Goal: Task Accomplishment & Management: Manage account settings

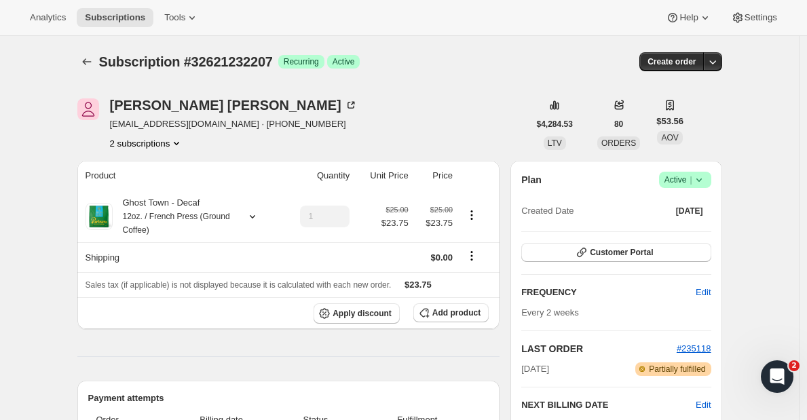
click at [161, 135] on div "Timothy Quinn tquinn.usa@gmail.com · +19178870011 2 subscriptions" at bounding box center [234, 124] width 248 height 52
click at [166, 149] on button "2 subscriptions" at bounding box center [147, 143] width 74 height 14
click at [155, 185] on span "33486307407" at bounding box center [149, 192] width 94 height 14
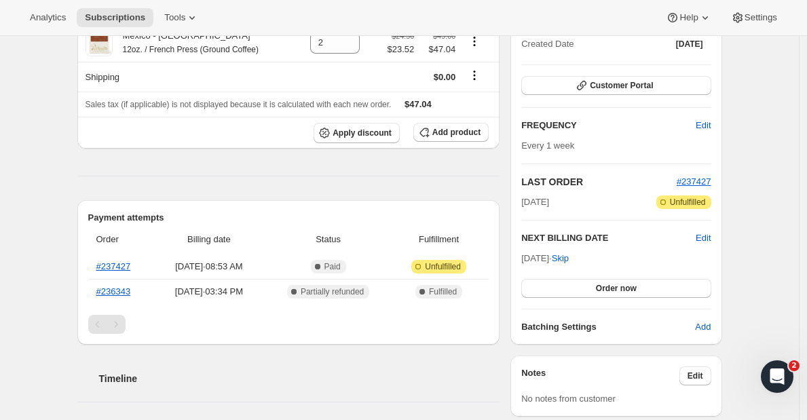
scroll to position [1, 0]
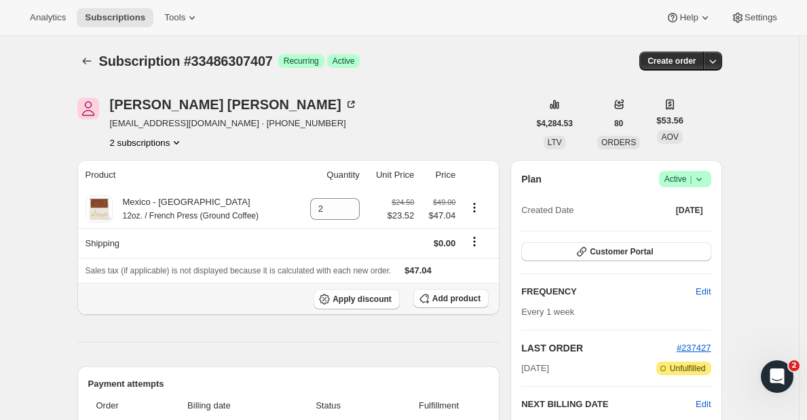
drag, startPoint x: 447, startPoint y: 296, endPoint x: 342, endPoint y: 233, distance: 122.3
click at [342, 233] on tbody "Mexico - Sierra Mágica 12oz. / French Press (Ground Coffee) 2 $24.50 $23.52 $49…" at bounding box center [288, 252] width 423 height 125
click at [481, 208] on icon "Product actions" at bounding box center [474, 208] width 14 height 14
click at [478, 230] on span "Swap variant" at bounding box center [477, 234] width 51 height 10
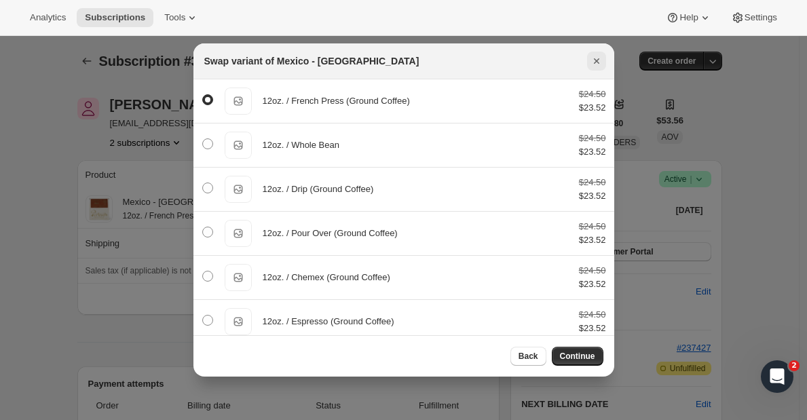
click at [595, 58] on icon "Close" at bounding box center [597, 61] width 14 height 14
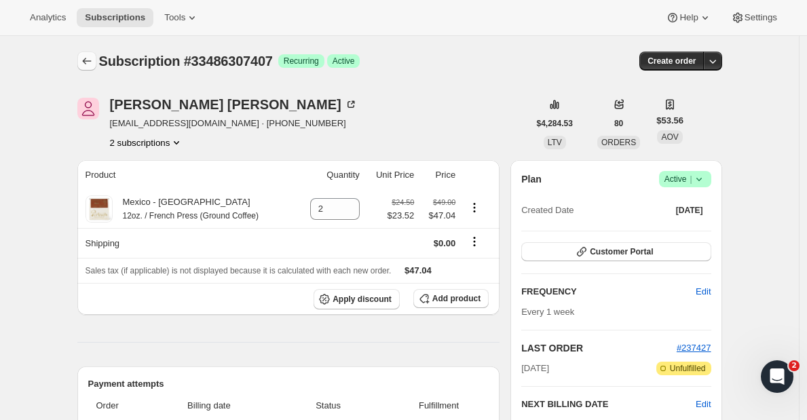
click at [93, 69] on button "Subscriptions" at bounding box center [86, 61] width 19 height 19
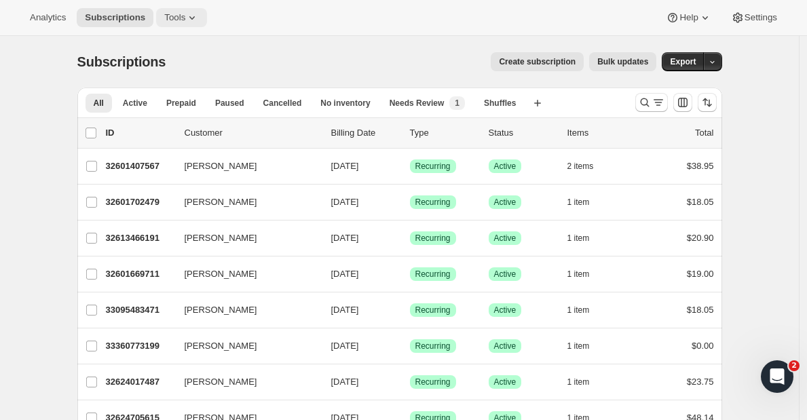
click at [199, 16] on icon at bounding box center [192, 18] width 14 height 14
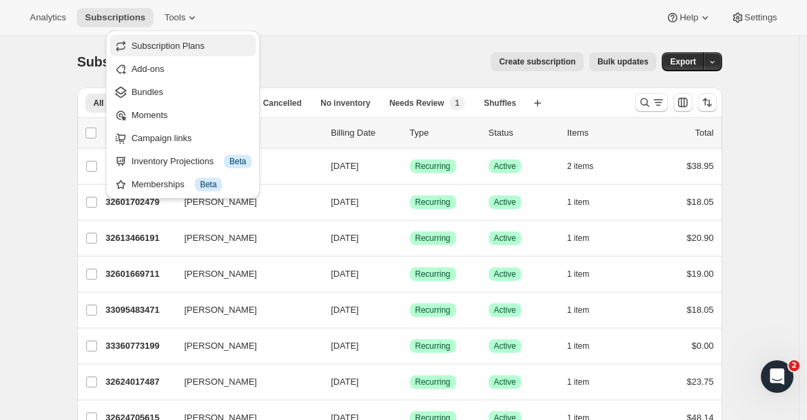
click at [194, 45] on span "Subscription Plans" at bounding box center [168, 46] width 73 height 10
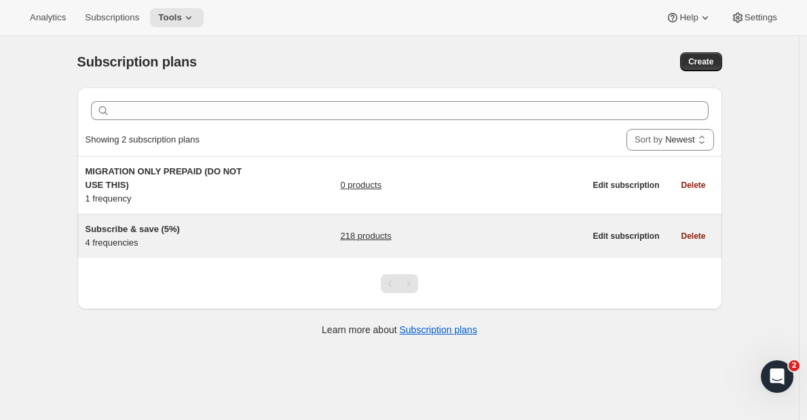
click at [173, 220] on div "Subscribe & save (5%) 4 frequencies 218 products Edit subscription Delete" at bounding box center [399, 235] width 644 height 43
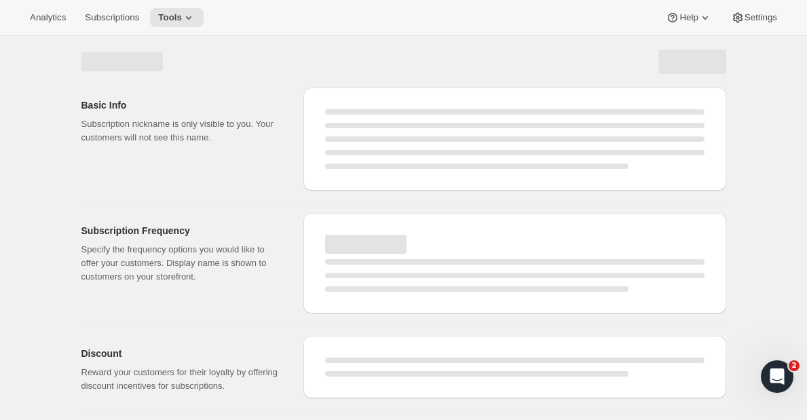
select select "WEEK"
select select "MONTH"
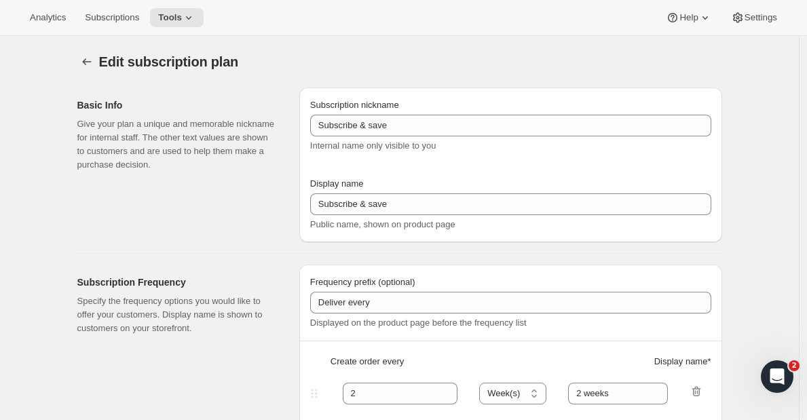
type input "Subscribe & save (5%)"
type input "Subscribe & Save"
type input "1"
type input "1 week"
type input "2"
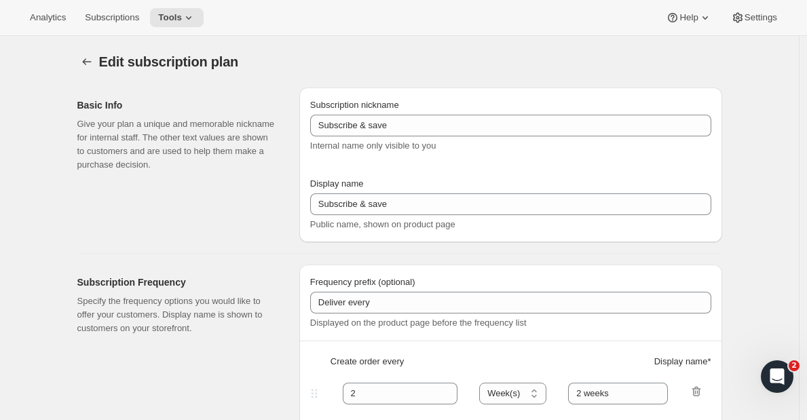
select select "WEEK"
type input "2 weeks"
type input "5"
select select "WEEK"
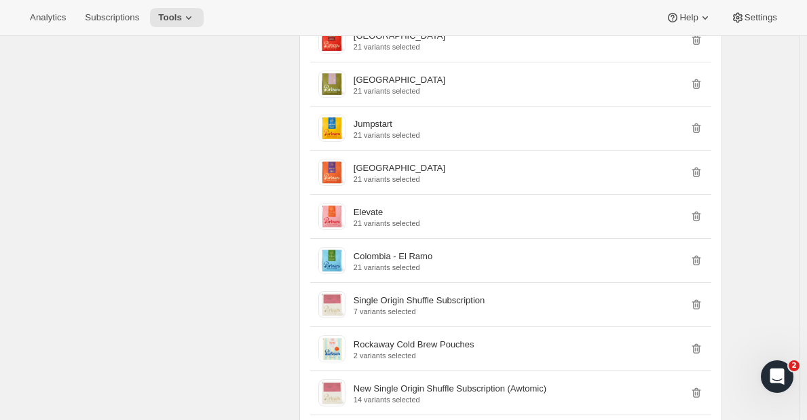
scroll to position [1580, 0]
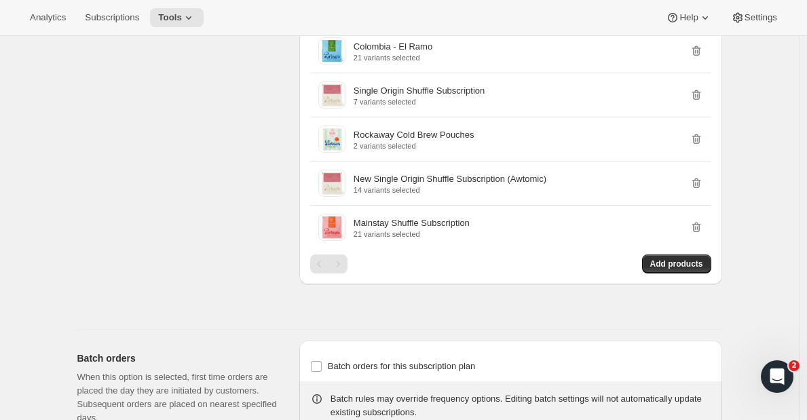
click at [345, 273] on div "Pagination" at bounding box center [337, 263] width 19 height 19
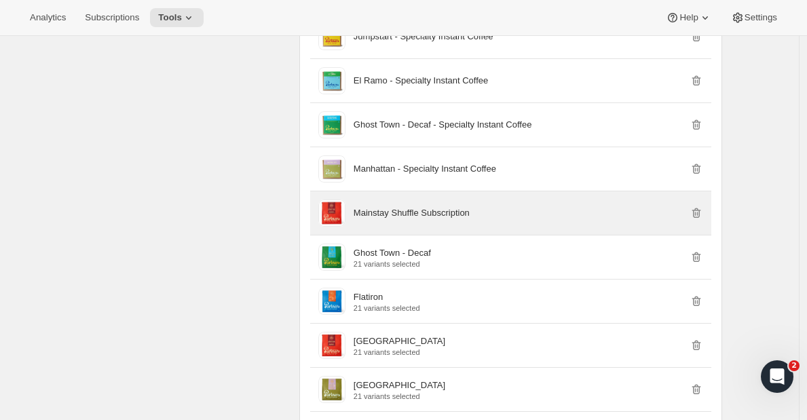
scroll to position [1466, 0]
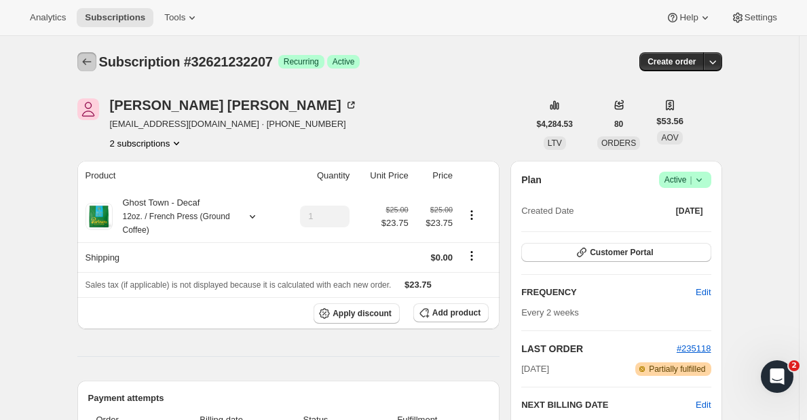
drag, startPoint x: 98, startPoint y: 63, endPoint x: 158, endPoint y: 166, distance: 119.5
click at [153, 137] on button "2 subscriptions" at bounding box center [147, 143] width 74 height 14
click at [152, 185] on button "33486307407" at bounding box center [149, 191] width 102 height 22
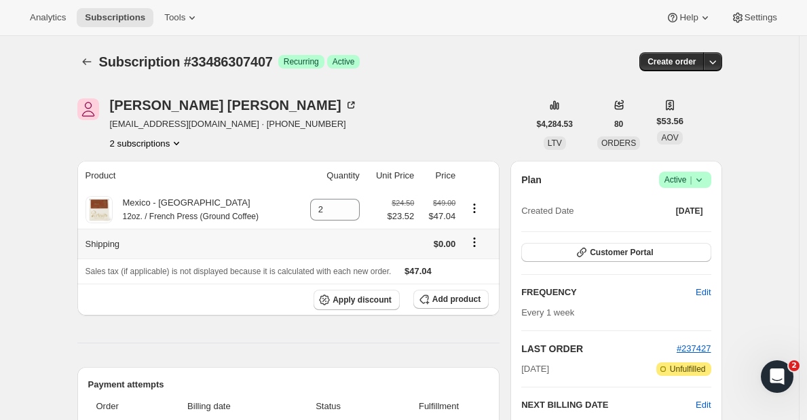
scroll to position [90, 0]
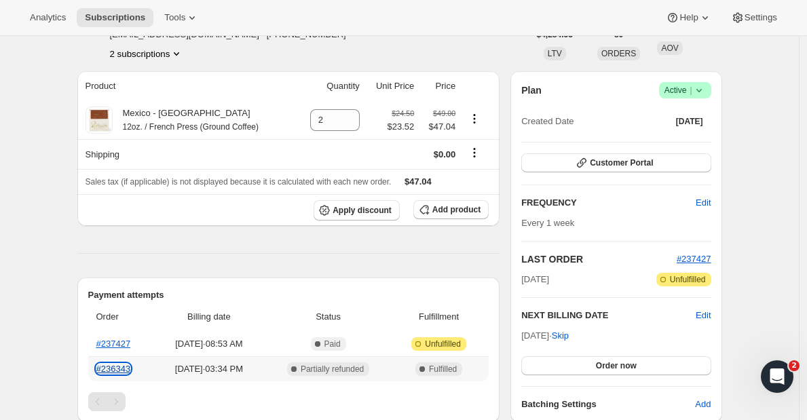
click at [121, 367] on link "#236343" at bounding box center [113, 369] width 35 height 10
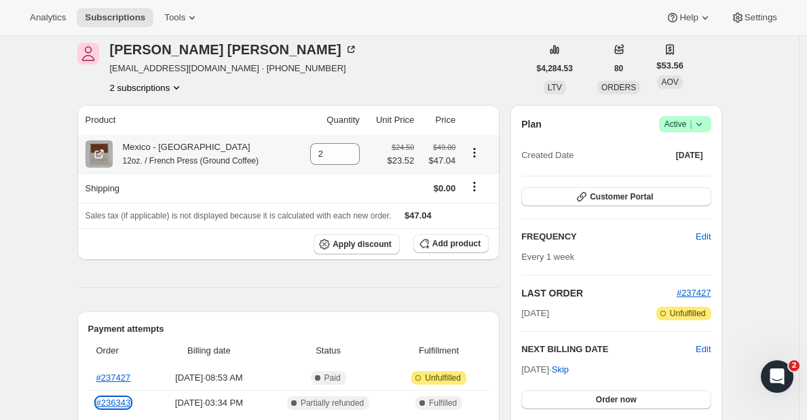
scroll to position [0, 0]
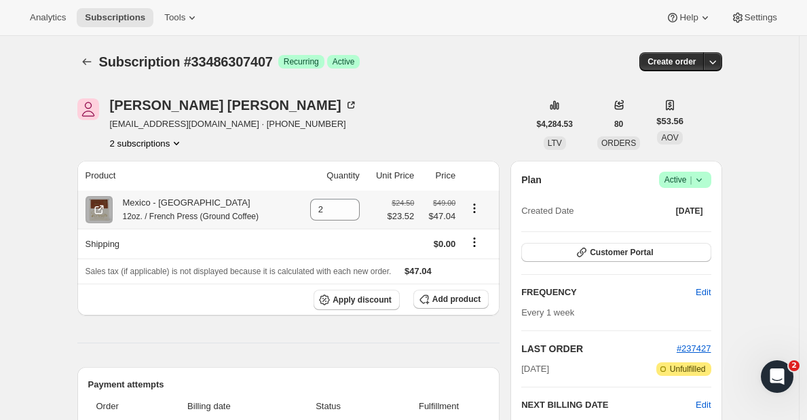
click at [477, 211] on icon "Product actions" at bounding box center [474, 208] width 14 height 14
click at [481, 202] on icon "Product actions" at bounding box center [474, 208] width 14 height 14
